Goal: Information Seeking & Learning: Learn about a topic

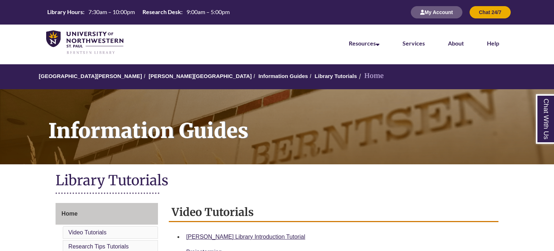
scroll to position [6, 0]
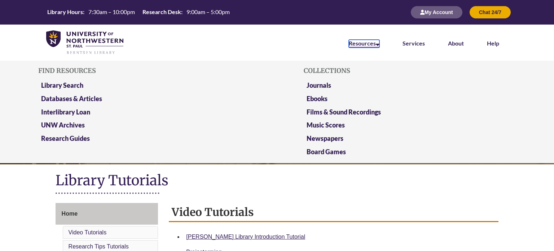
click at [370, 44] on link "Resources" at bounding box center [364, 44] width 31 height 8
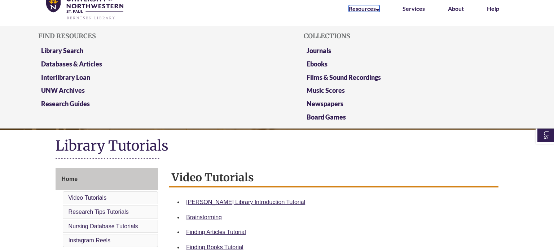
scroll to position [35, 0]
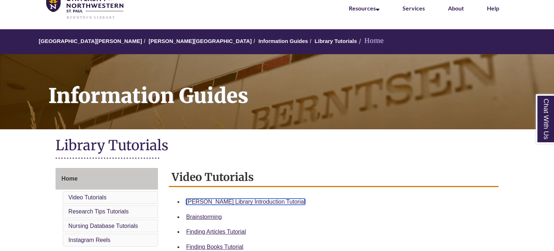
click at [250, 200] on link "[PERSON_NAME] Library Introduction Tutorial" at bounding box center [245, 201] width 119 height 6
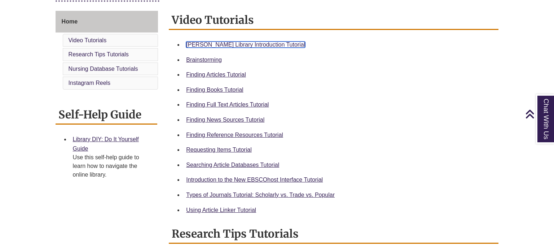
scroll to position [192, 0]
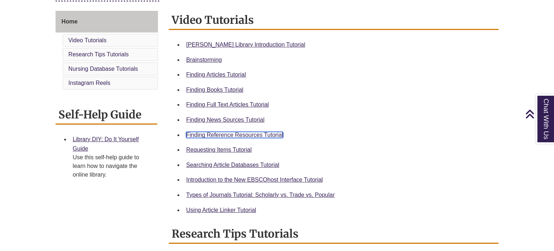
click at [224, 133] on link "Finding Reference Resources Tutorial" at bounding box center [234, 135] width 97 height 6
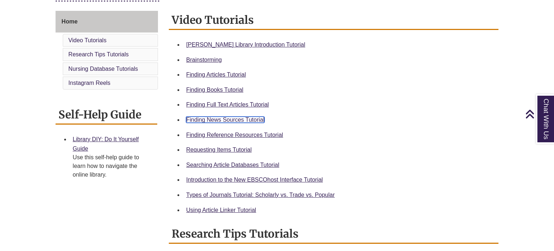
click at [226, 119] on link "Finding News Sources Tutorial" at bounding box center [225, 120] width 78 height 6
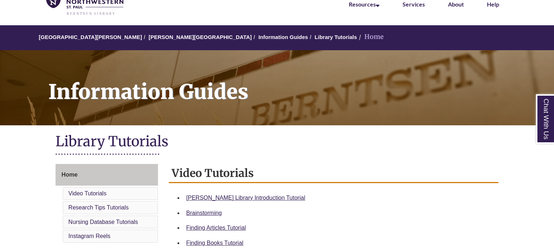
scroll to position [0, 0]
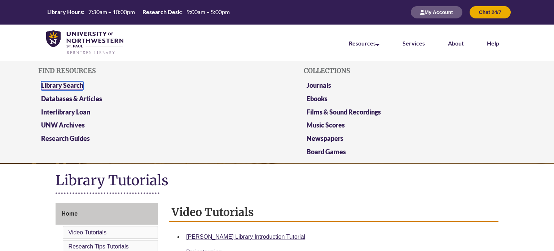
click at [63, 85] on link "Library Search" at bounding box center [62, 85] width 42 height 9
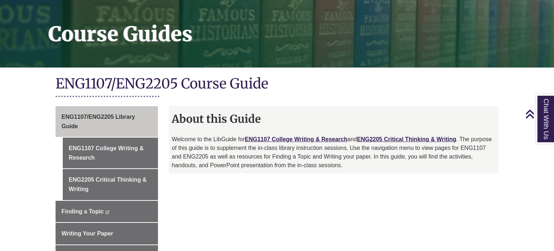
scroll to position [94, 0]
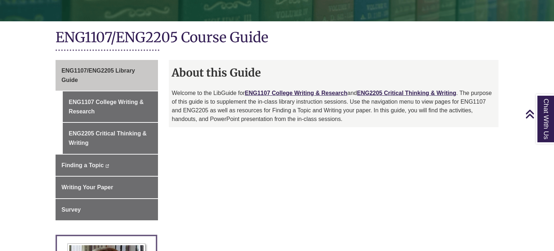
scroll to position [141, 0]
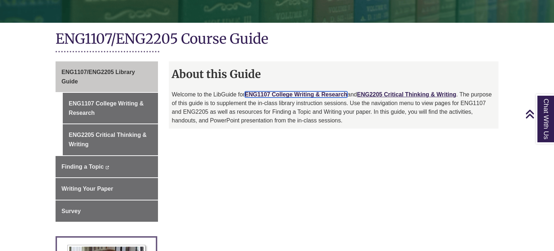
click at [305, 94] on link "ENG1107 College Writing & Research" at bounding box center [296, 94] width 102 height 6
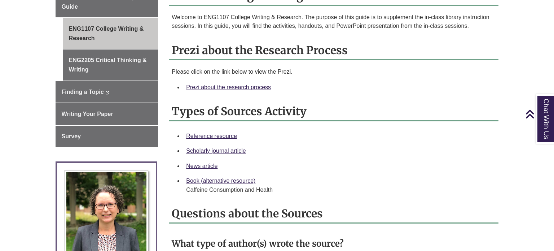
scroll to position [216, 0]
click at [210, 84] on link "Prezi about the research process" at bounding box center [228, 87] width 85 height 6
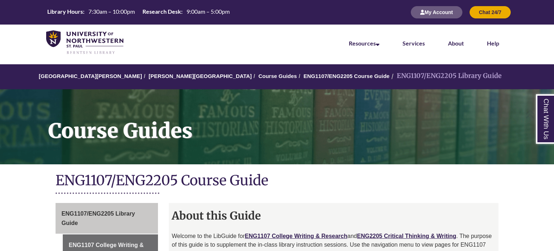
scroll to position [141, 0]
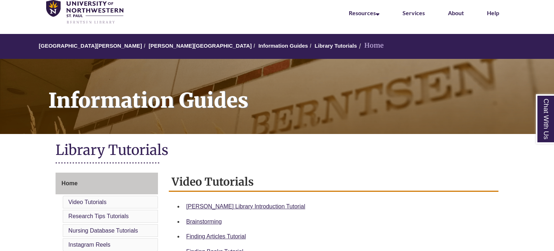
scroll to position [33, 0]
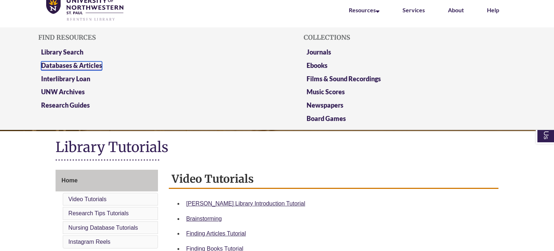
click at [90, 65] on link "Databases & Articles" at bounding box center [71, 65] width 61 height 9
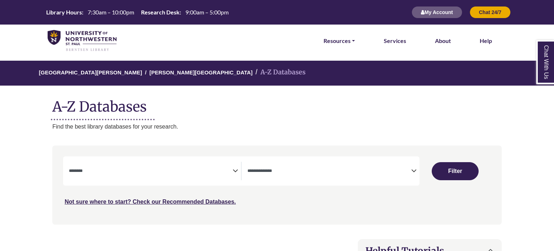
select select "Database Subject Filter"
select select "Database Types Filter"
select select "Database Subject Filter"
select select "Database Types Filter"
click at [142, 173] on textarea "Search" at bounding box center [151, 171] width 164 height 6
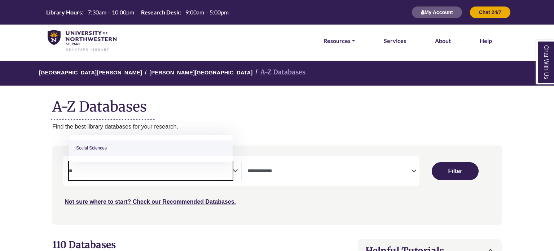
type textarea "*"
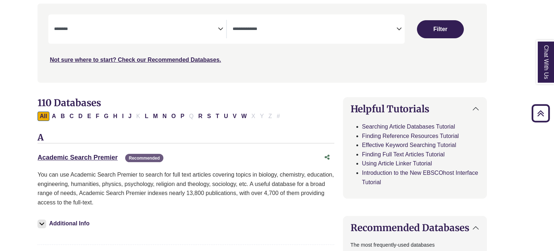
scroll to position [0, 15]
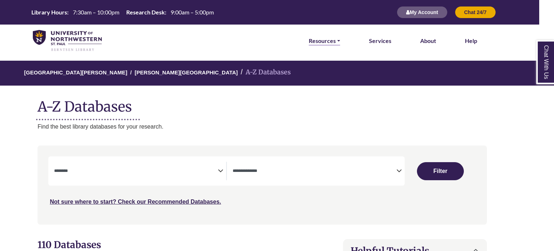
click at [325, 39] on link "Resources" at bounding box center [324, 40] width 31 height 9
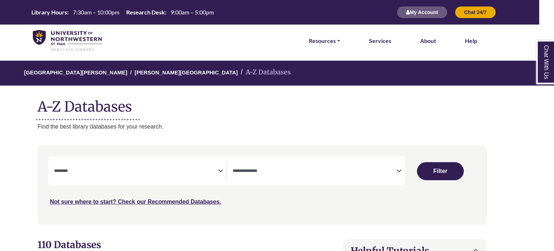
scroll to position [0, 14]
click at [293, 164] on span "Search filters" at bounding box center [316, 171] width 164 height 18
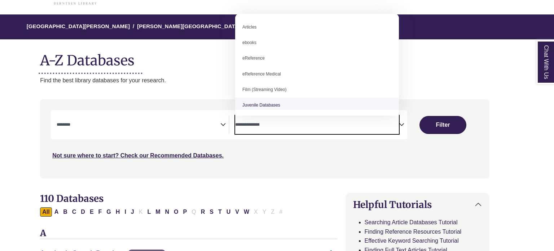
scroll to position [50, 12]
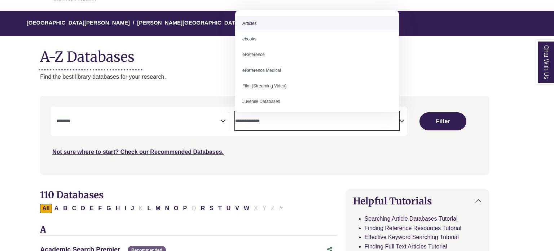
select select "*****"
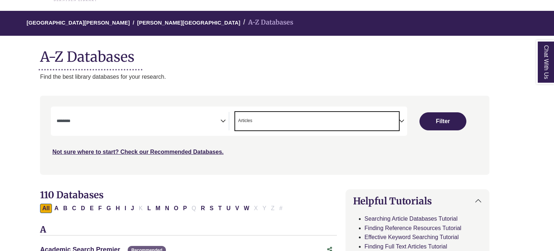
click at [149, 118] on span "Search filters" at bounding box center [139, 120] width 164 height 6
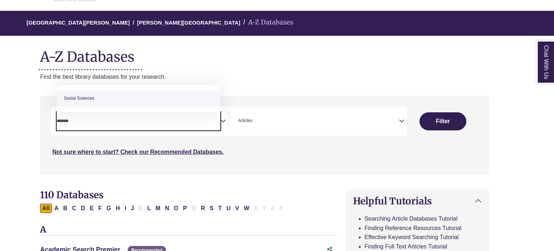
type textarea "******"
select select "******"
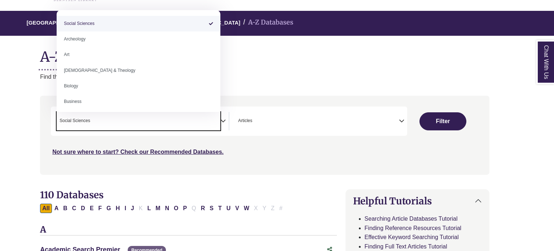
click at [137, 176] on div "**********" at bounding box center [265, 140] width 458 height 89
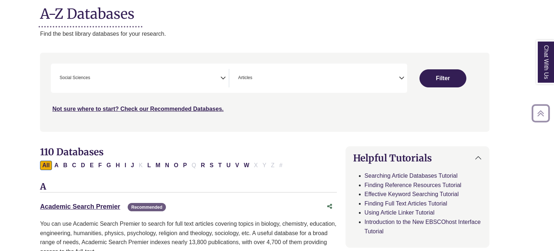
scroll to position [92, 12]
click at [446, 76] on button "Filter" at bounding box center [442, 79] width 47 height 18
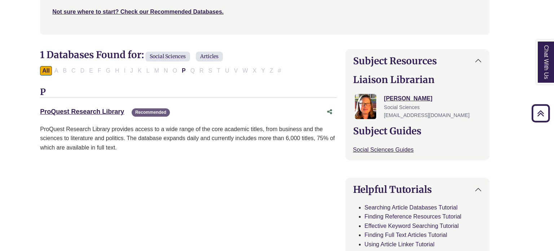
scroll to position [191, 12]
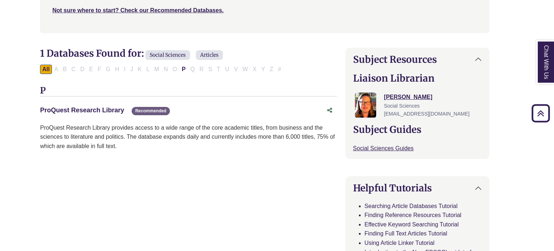
click at [89, 109] on link "ProQuest Research Library This link opens in a new window" at bounding box center [82, 109] width 84 height 7
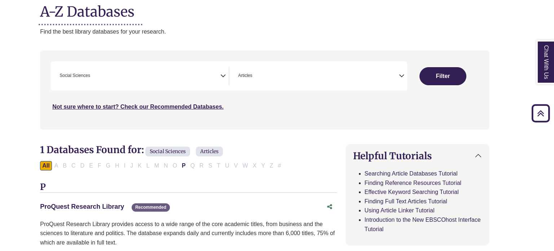
scroll to position [92, 12]
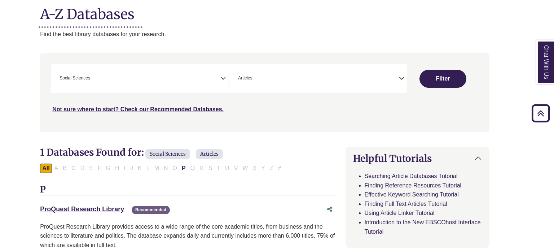
select select "Database Subject Filter"
select select "Database Types Filter"
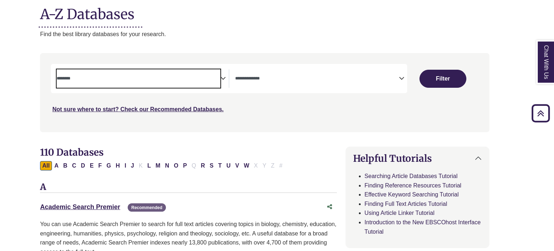
click at [137, 79] on textarea "Search" at bounding box center [139, 79] width 164 height 6
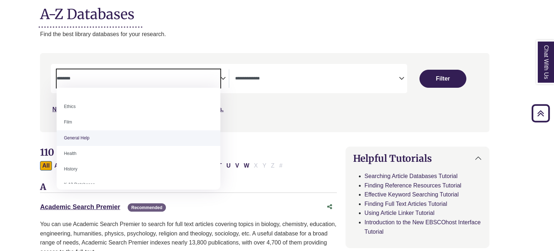
scroll to position [273, 0]
select select "*****"
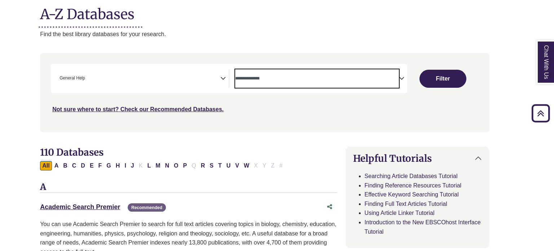
click at [248, 79] on textarea "Search" at bounding box center [317, 79] width 164 height 6
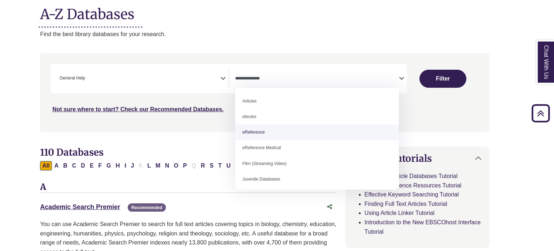
select select "*****"
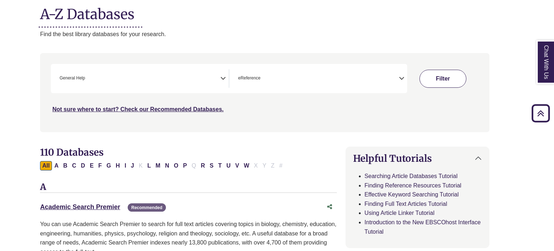
click at [440, 78] on button "Filter" at bounding box center [442, 79] width 47 height 18
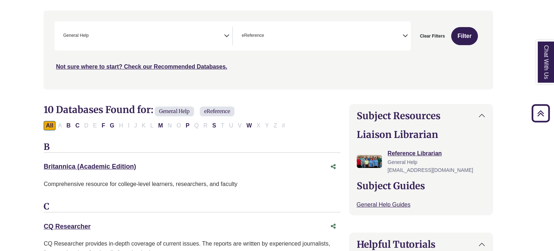
scroll to position [134, 9]
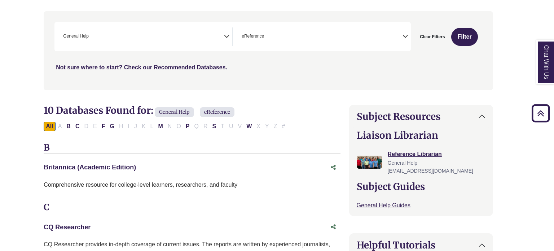
click at [107, 167] on link "Britannica (Academic Edition) This link opens in a new window" at bounding box center [90, 166] width 92 height 7
